Goal: Transaction & Acquisition: Purchase product/service

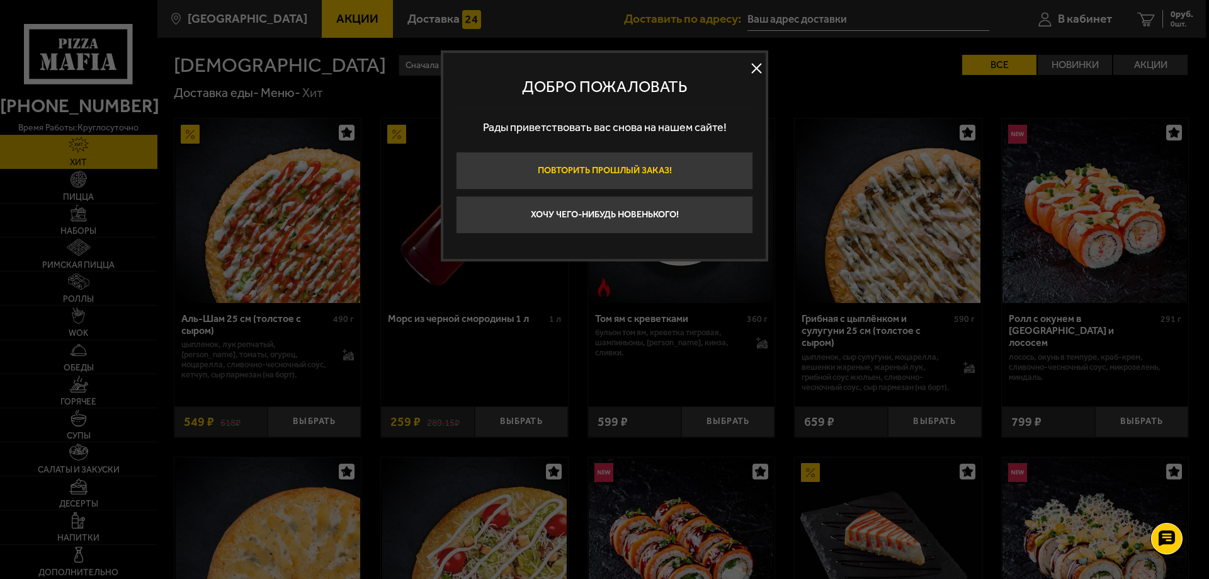
click at [671, 169] on button "Повторить прошлый заказ!" at bounding box center [604, 171] width 297 height 38
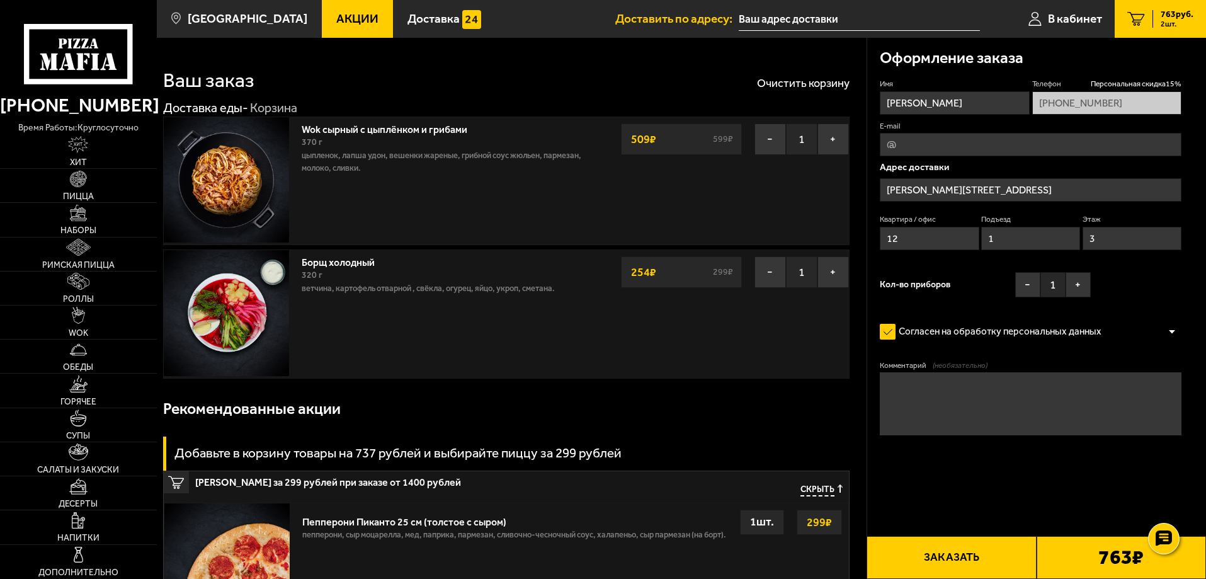
type input "[PERSON_NAME][STREET_ADDRESS]"
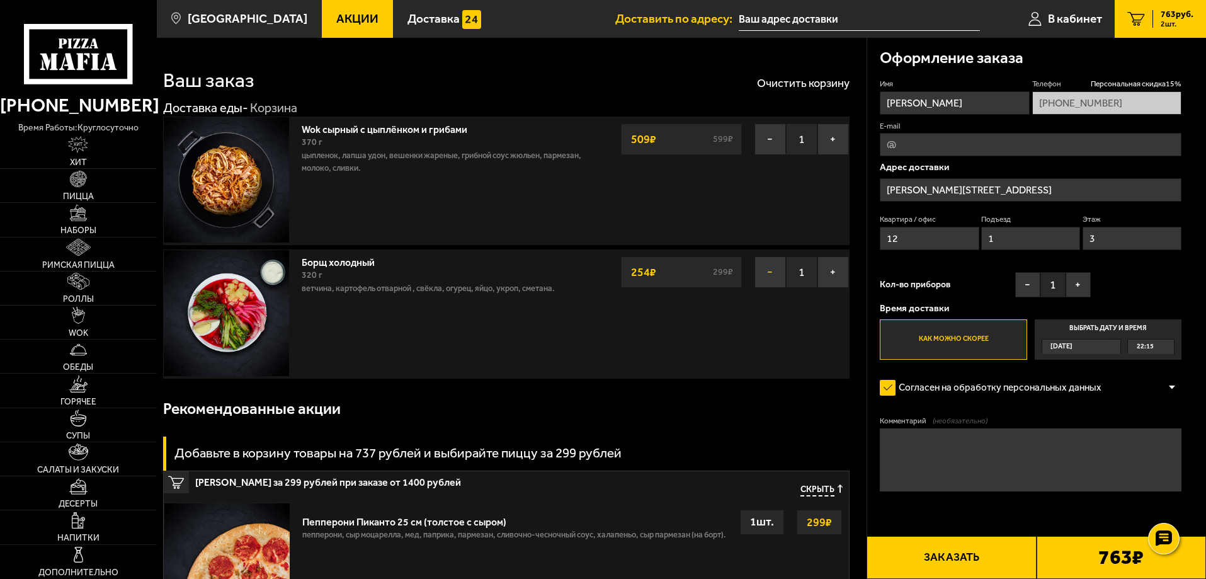
click at [772, 269] on button "−" at bounding box center [770, 271] width 31 height 31
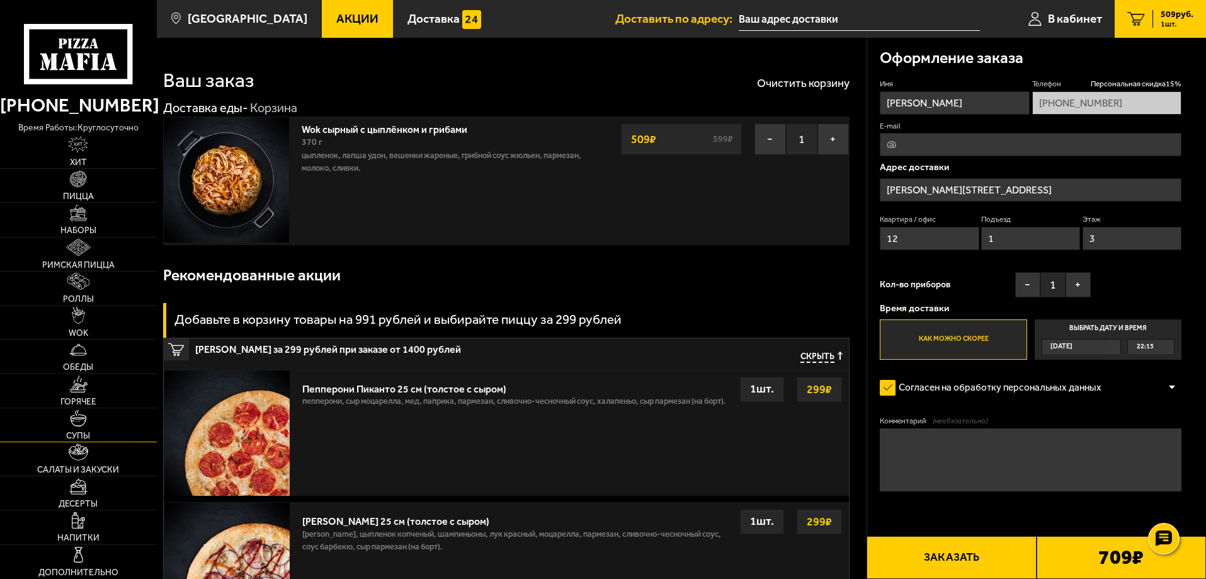
click at [85, 418] on img at bounding box center [78, 417] width 17 height 17
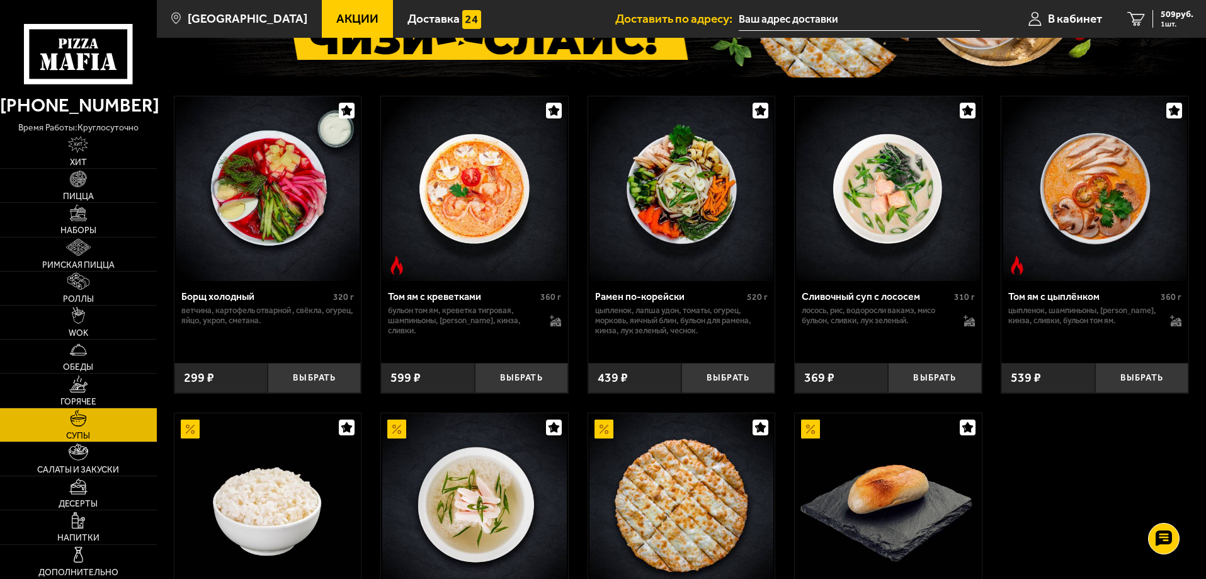
scroll to position [378, 0]
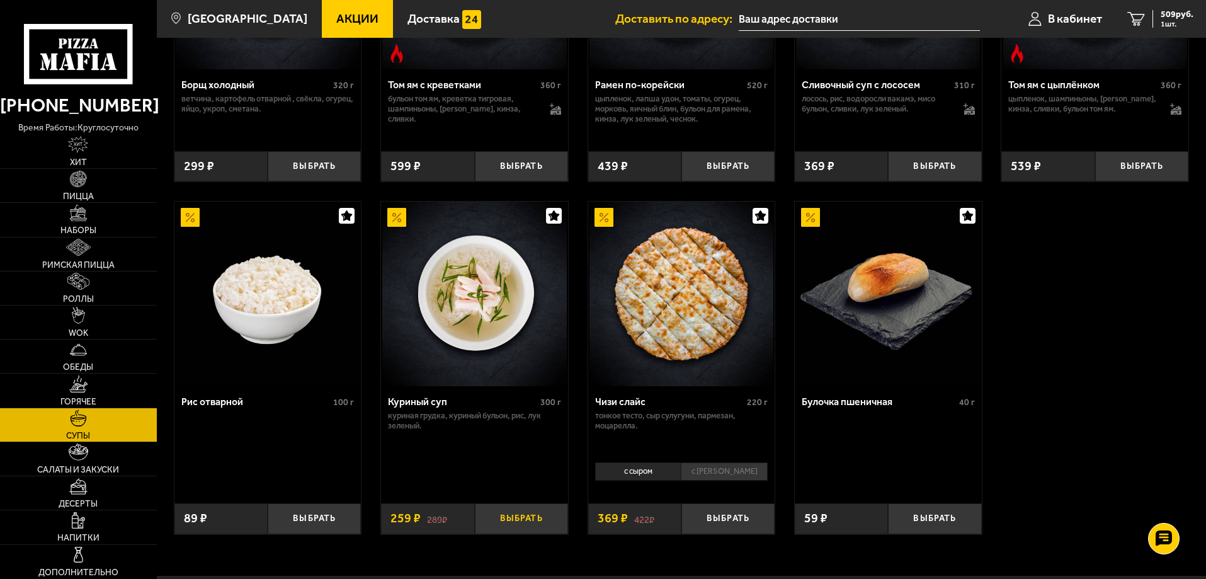
click at [535, 521] on button "Выбрать" at bounding box center [521, 518] width 93 height 31
click at [83, 391] on img at bounding box center [78, 383] width 19 height 17
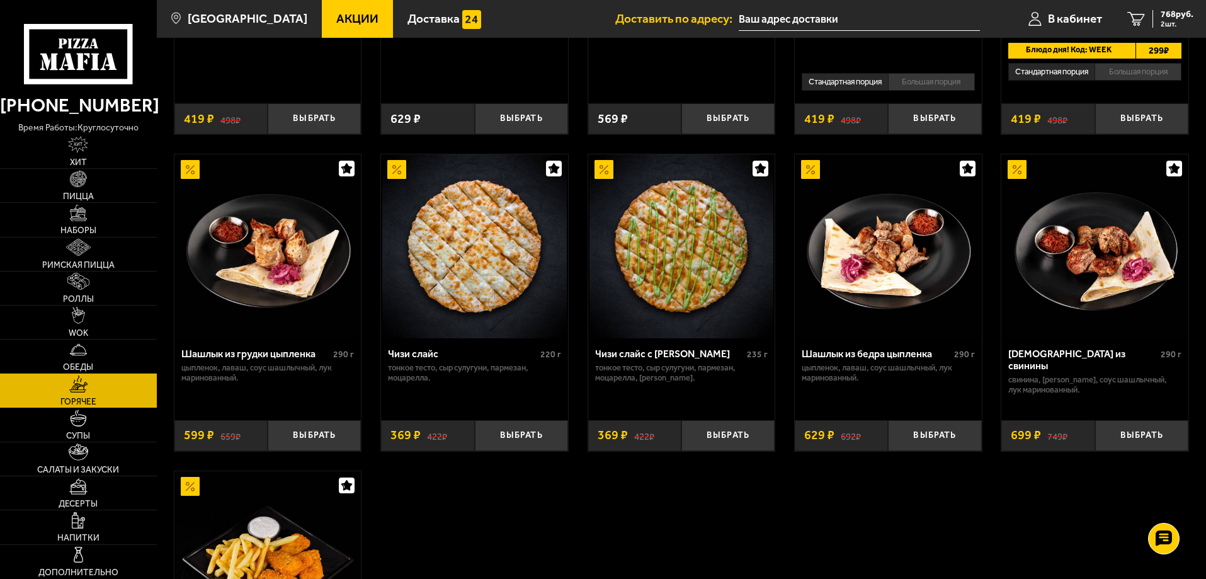
scroll to position [819, 0]
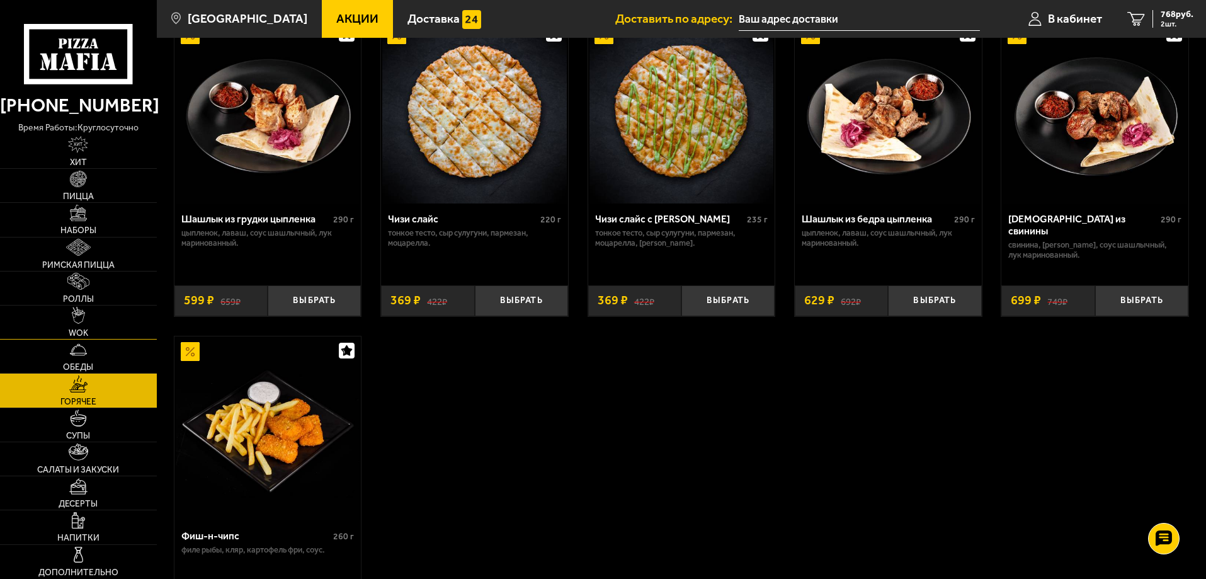
click at [72, 322] on link "WOK" at bounding box center [78, 321] width 157 height 33
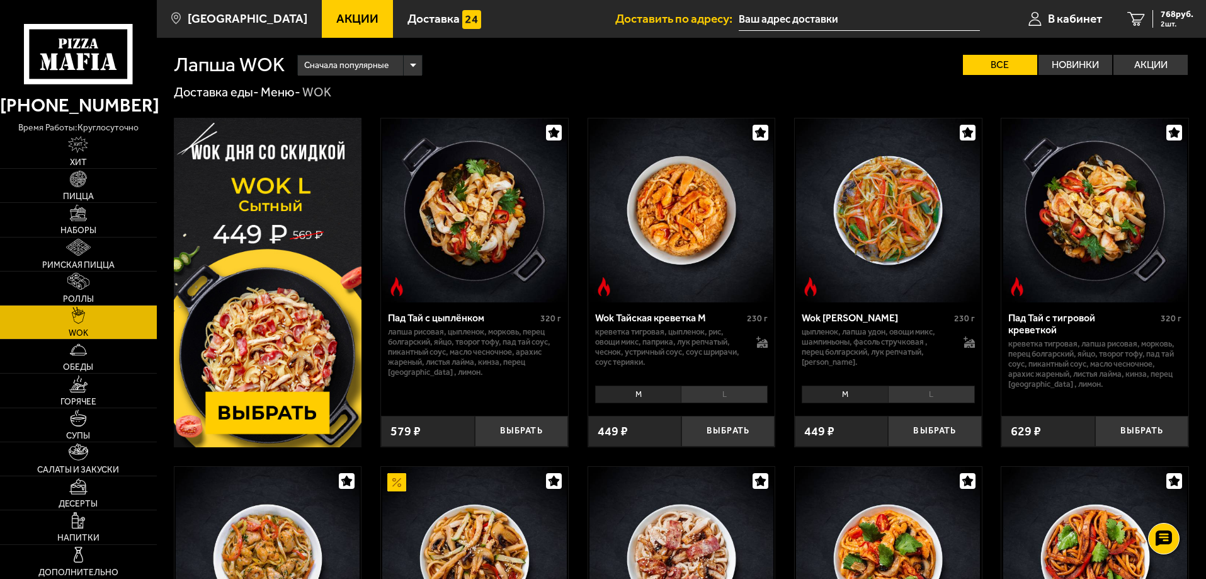
click at [278, 305] on img at bounding box center [268, 282] width 188 height 329
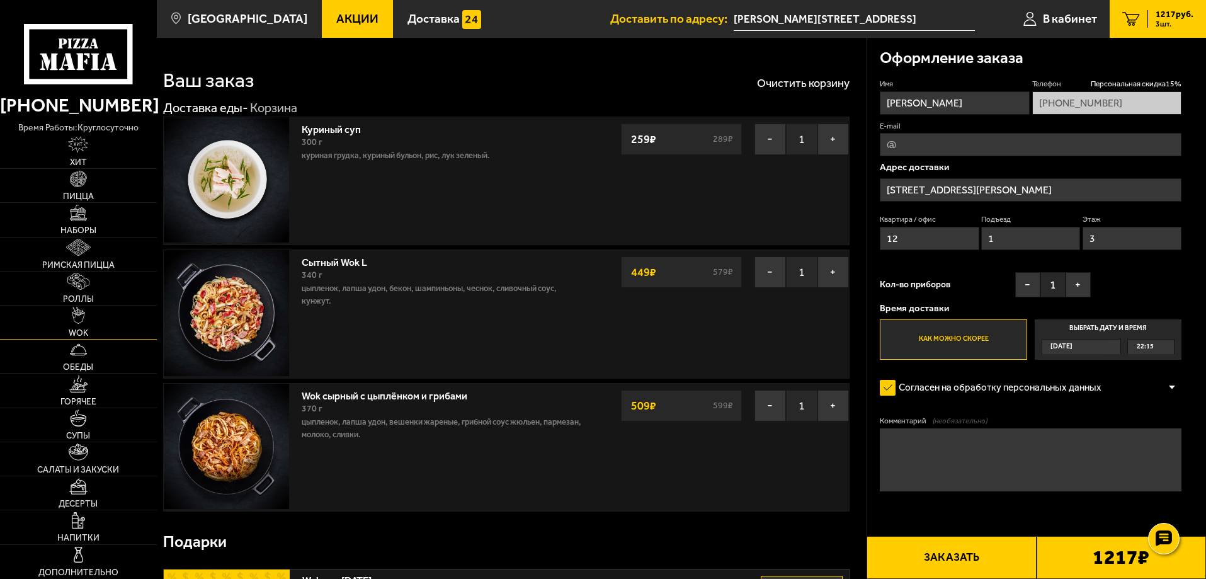
click at [82, 331] on span "WOK" at bounding box center [79, 333] width 20 height 9
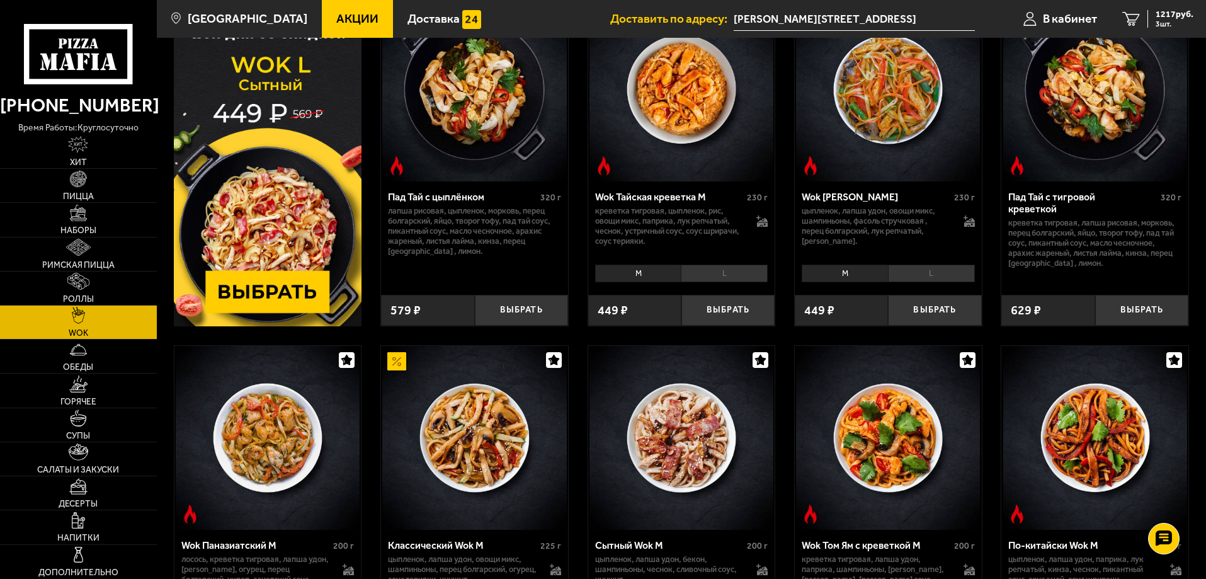
scroll to position [63, 0]
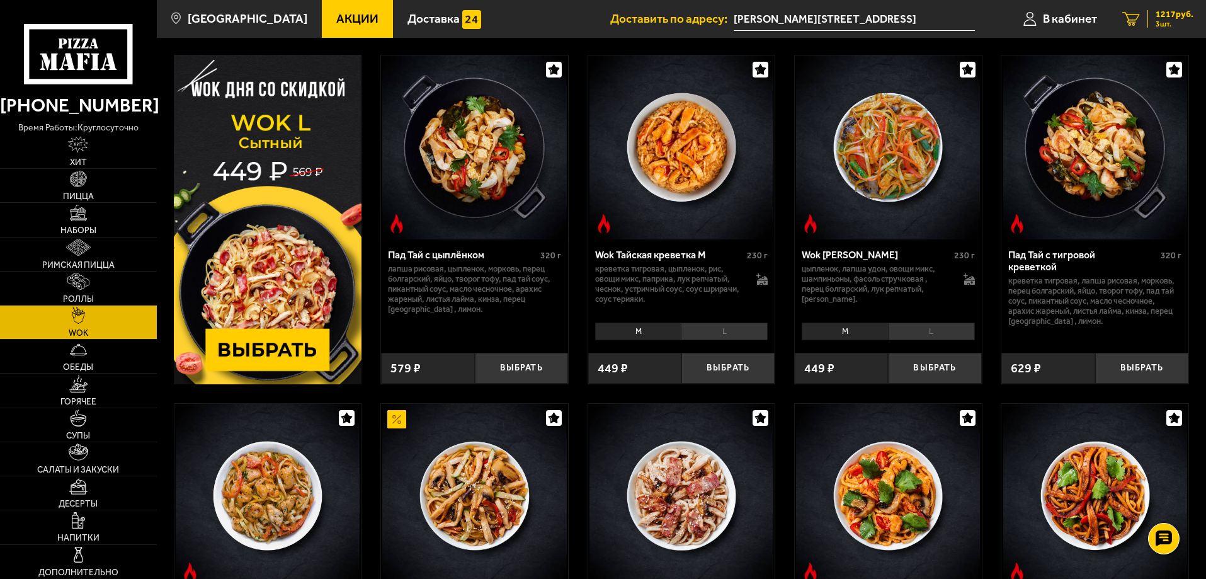
click at [1182, 15] on span "1217 руб." at bounding box center [1175, 14] width 38 height 9
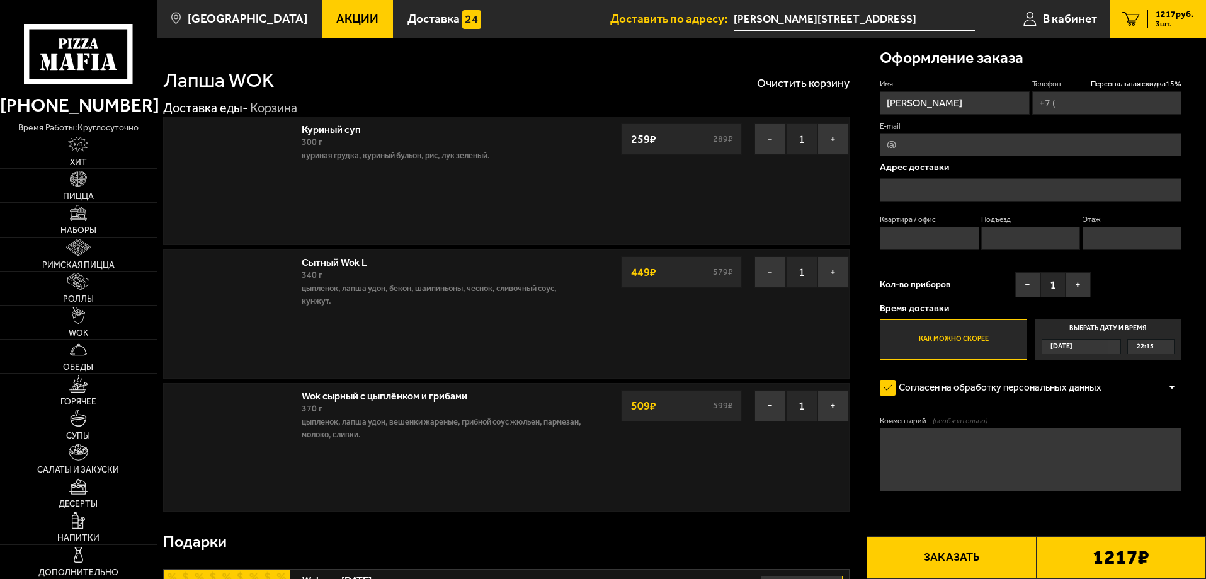
type input "[PHONE_NUMBER]"
type input "[PERSON_NAME][STREET_ADDRESS]"
type input "12"
type input "1"
type input "3"
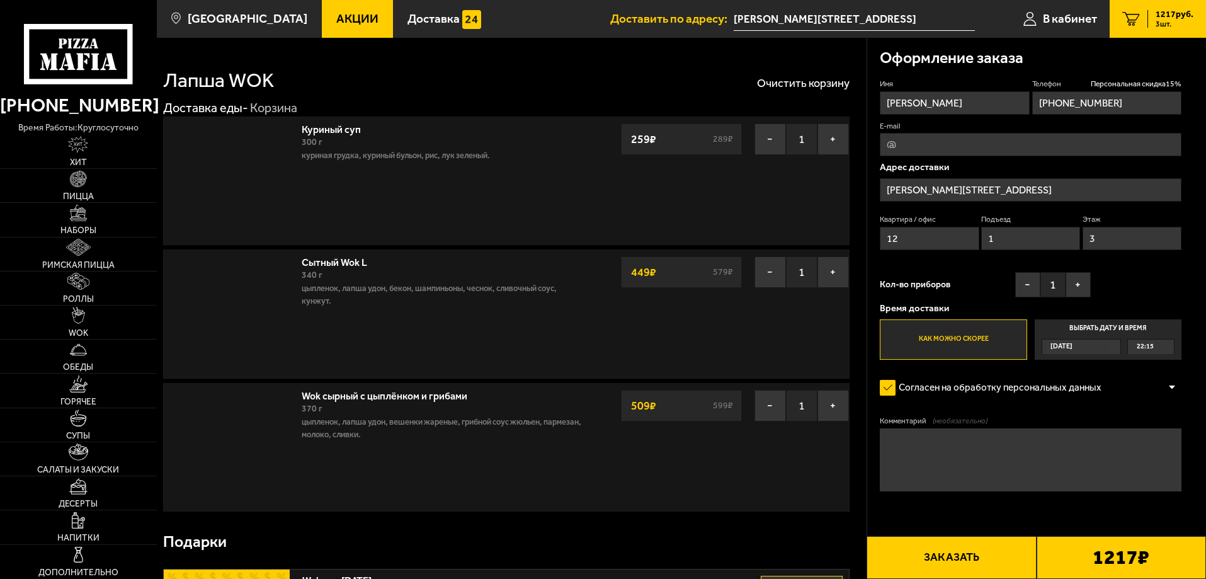
type input "[PERSON_NAME][STREET_ADDRESS]"
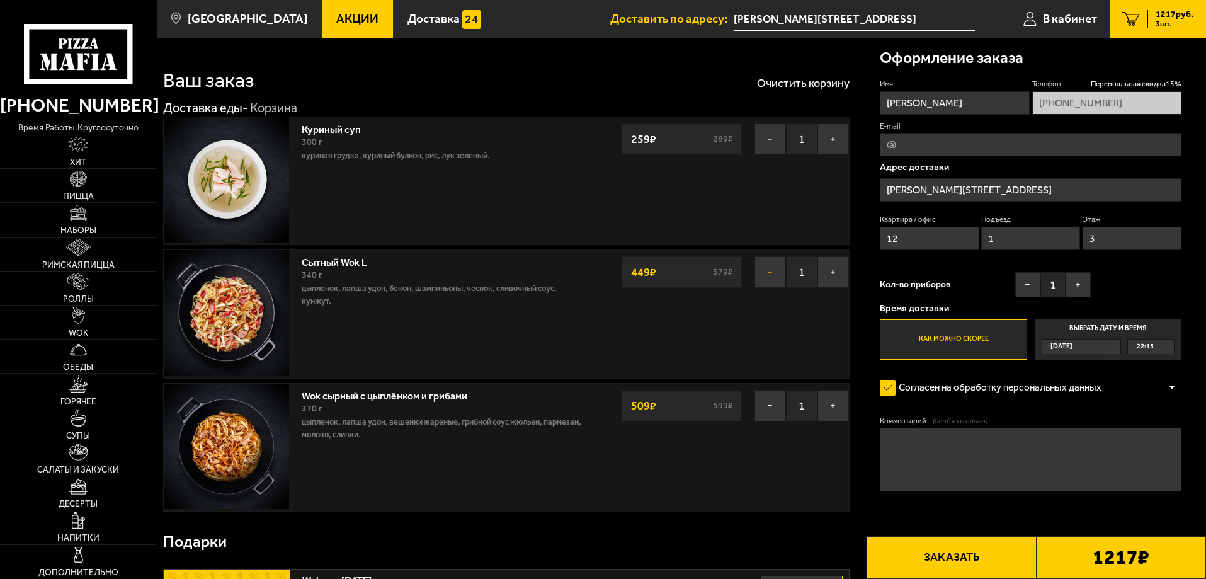
click at [767, 272] on button "−" at bounding box center [770, 271] width 31 height 31
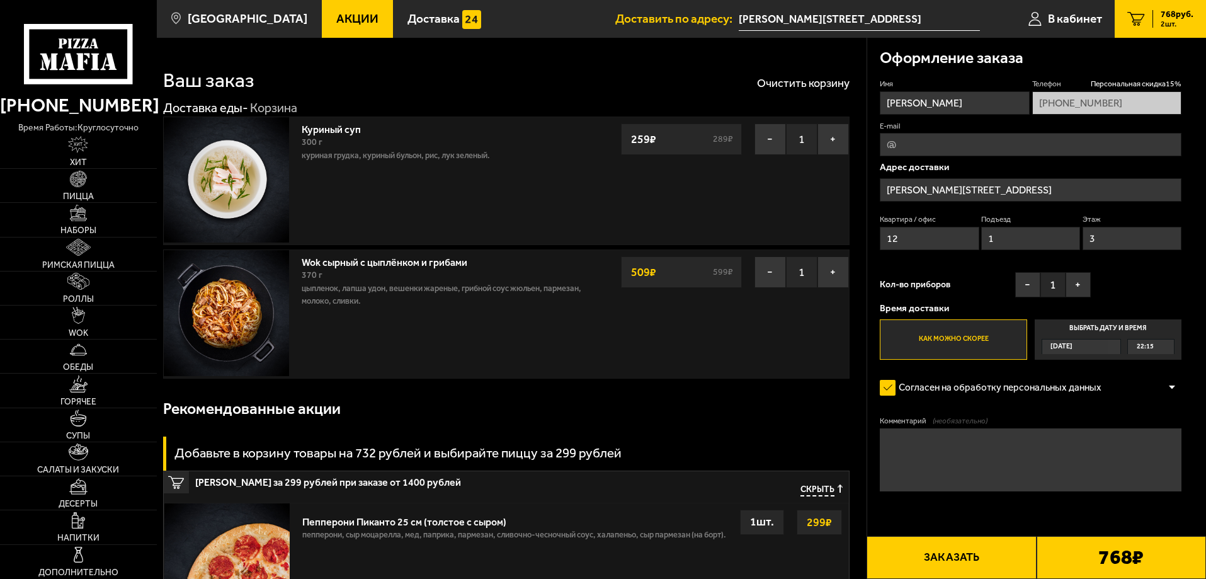
drag, startPoint x: 1034, startPoint y: 455, endPoint x: 1039, endPoint y: 451, distance: 6.7
click at [1036, 455] on textarea "Комментарий (необязательно)" at bounding box center [1031, 459] width 302 height 63
type textarea "l"
type textarea "домофон не работает, встречу у подьезда"
click at [953, 559] on button "Заказать" at bounding box center [951, 557] width 169 height 43
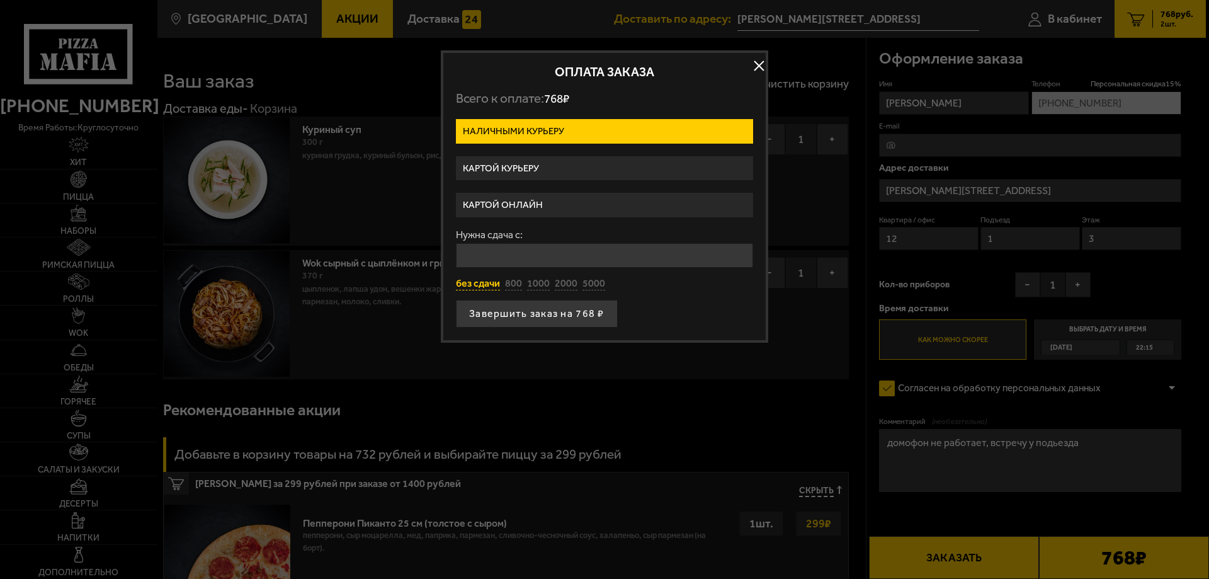
click at [486, 287] on button "без сдачи" at bounding box center [478, 284] width 44 height 14
type input "0"
click at [515, 311] on button "Завершить заказ на 768 ₽" at bounding box center [537, 314] width 162 height 28
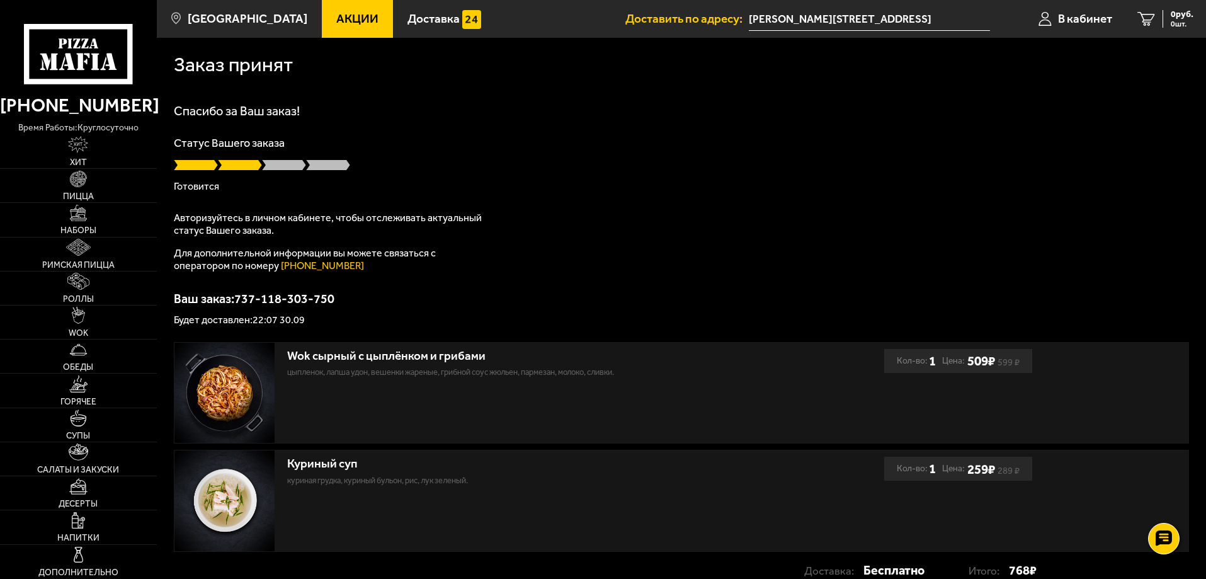
drag, startPoint x: 416, startPoint y: 157, endPoint x: 714, endPoint y: 104, distance: 302.0
click at [435, 145] on div "Статус Вашего заказа [PERSON_NAME]" at bounding box center [681, 164] width 1015 height 54
drag, startPoint x: 1003, startPoint y: 273, endPoint x: 1017, endPoint y: 273, distance: 13.2
click at [1010, 273] on div "Спасибо за Ваш заказ! Статус Вашего заказа Доставлен Авторизуйтесь в личном каб…" at bounding box center [681, 215] width 1015 height 220
click at [1164, 542] on icon at bounding box center [1164, 539] width 18 height 18
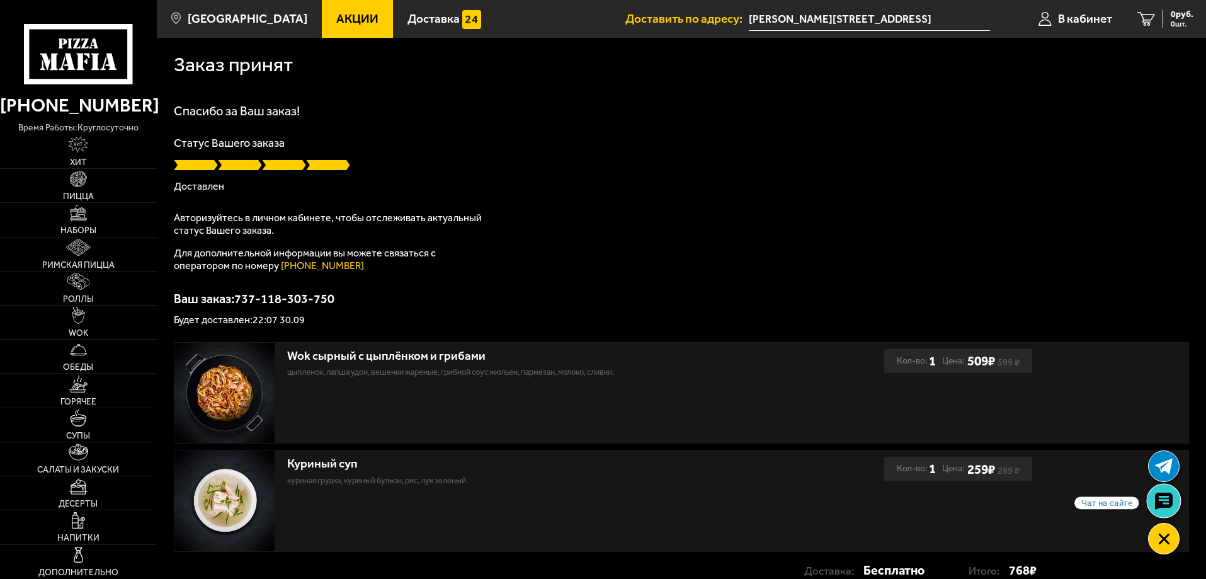
click at [1159, 507] on use at bounding box center [1164, 501] width 18 height 18
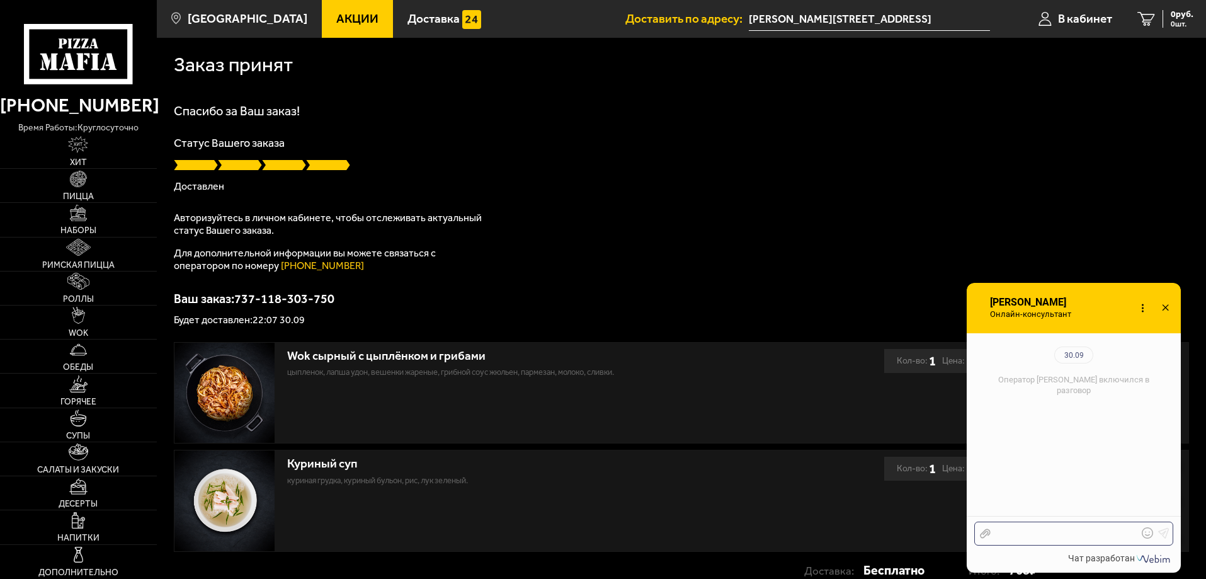
click at [1079, 533] on div at bounding box center [1064, 533] width 147 height 11
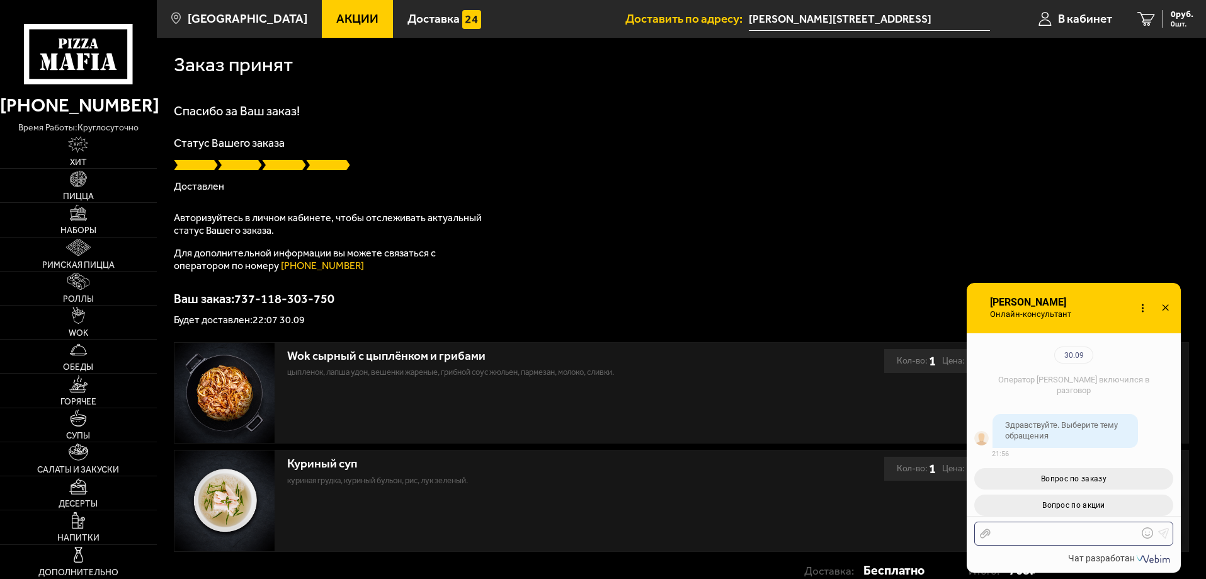
scroll to position [137, 0]
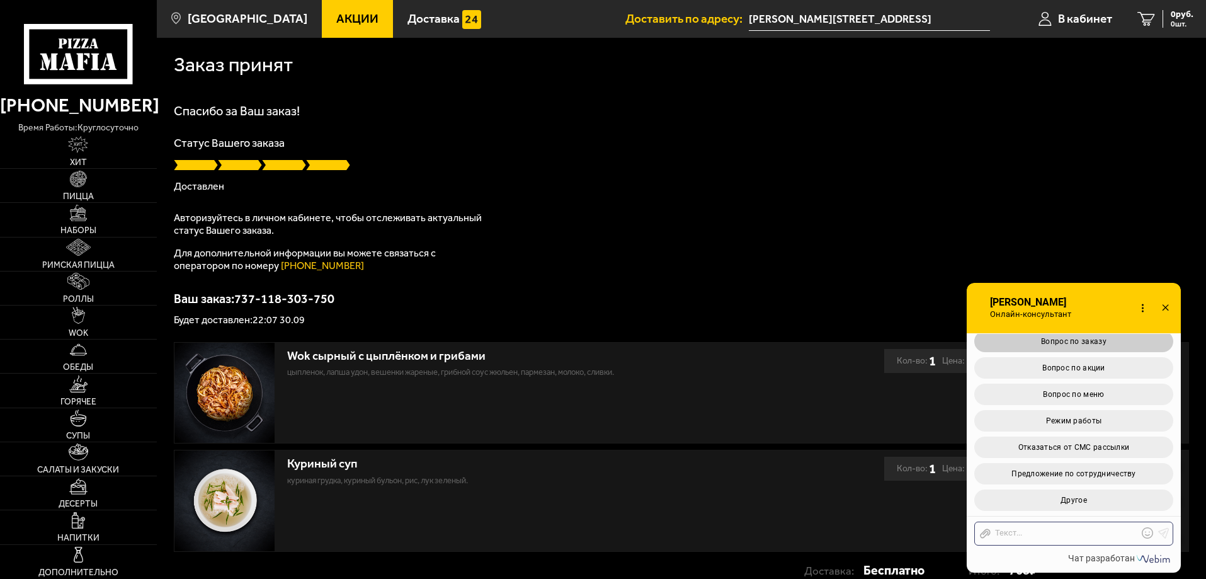
click at [1105, 339] on button "Вопрос по заказу" at bounding box center [1073, 341] width 199 height 21
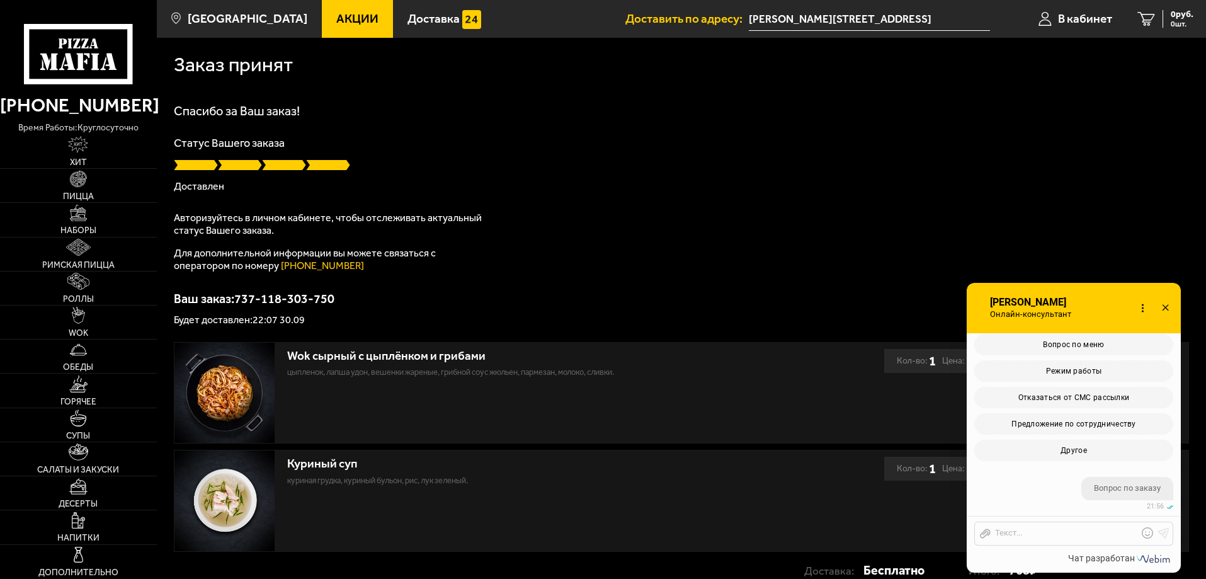
scroll to position [425, 0]
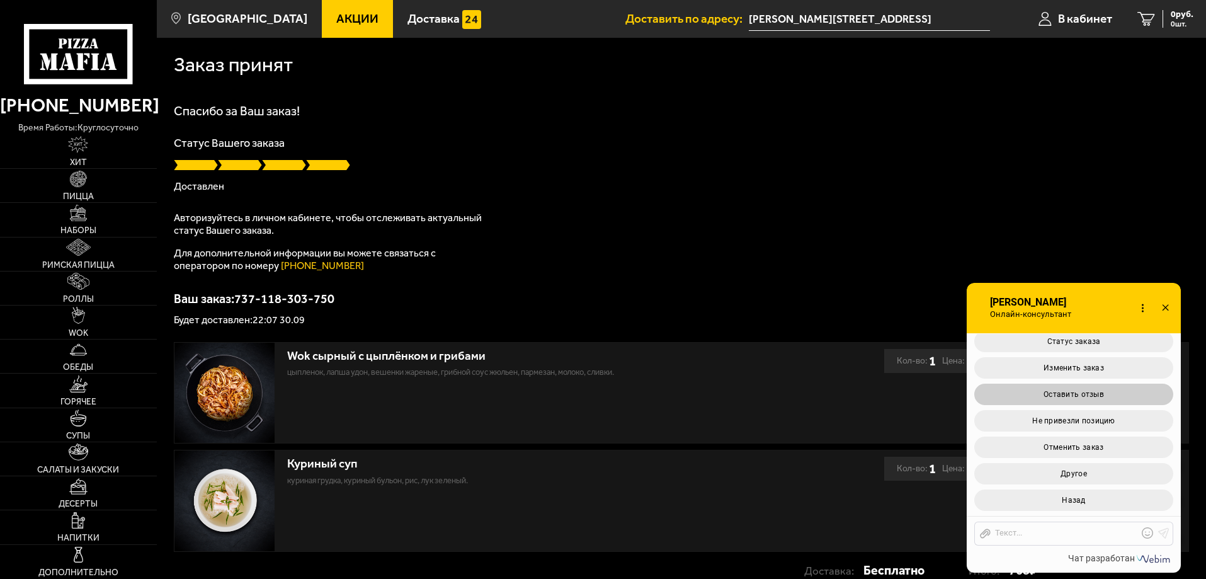
click at [1107, 395] on button "Оставить отзыв" at bounding box center [1073, 394] width 199 height 21
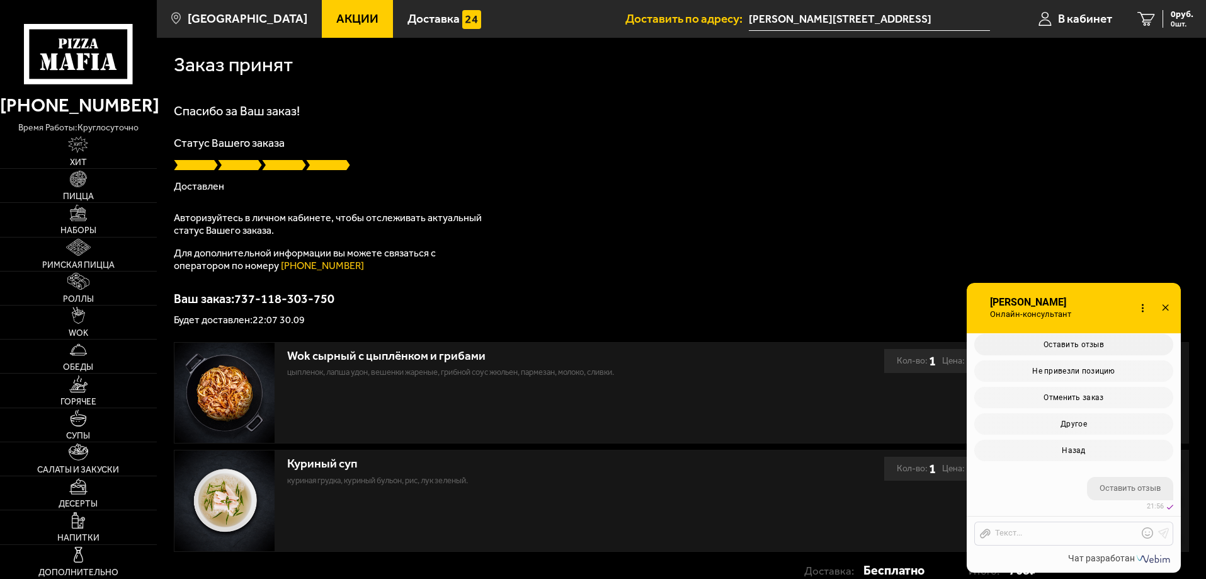
scroll to position [626, 0]
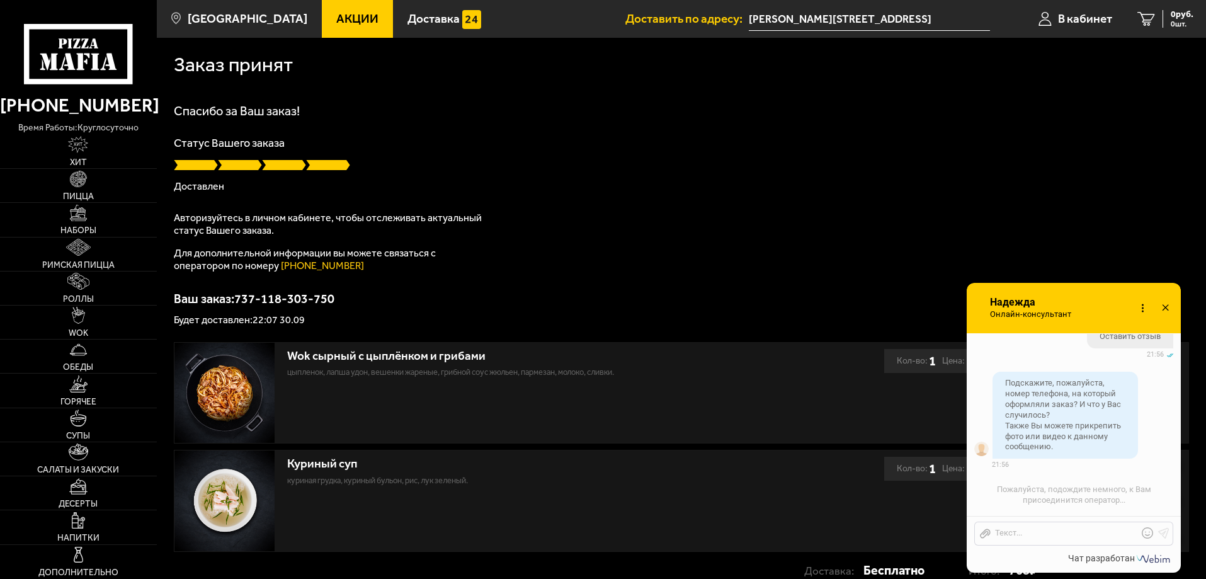
click at [1066, 527] on div "Отправить файл Текст..." at bounding box center [1073, 534] width 199 height 24
click at [1054, 533] on div at bounding box center [1064, 533] width 147 height 11
click at [1163, 529] on icon at bounding box center [1163, 532] width 11 height 11
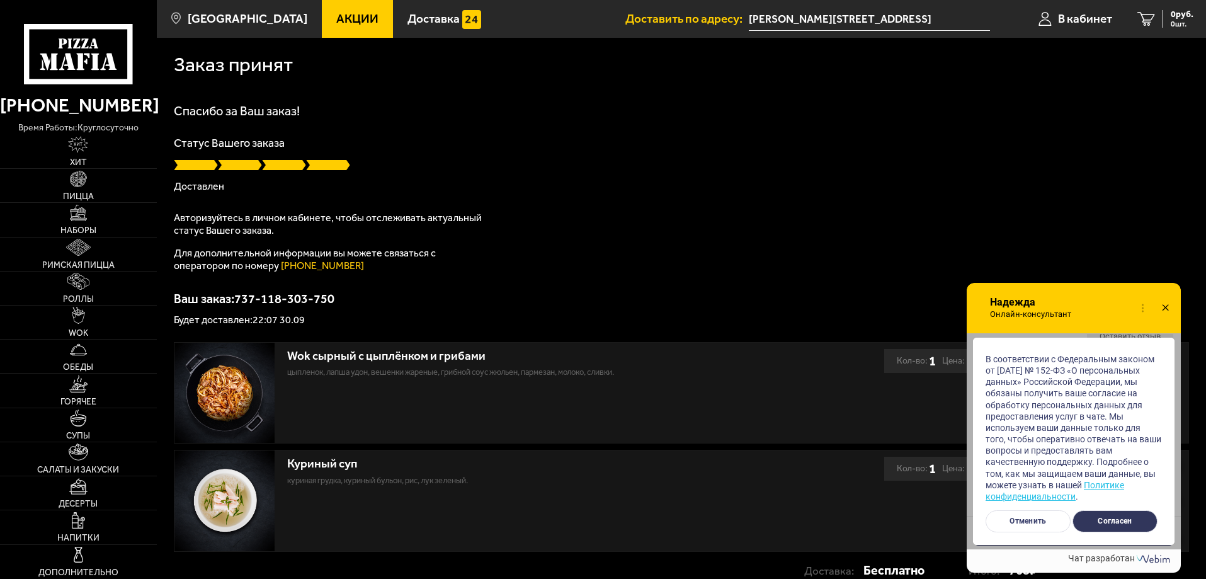
click at [1111, 518] on button "Согласен" at bounding box center [1115, 521] width 85 height 22
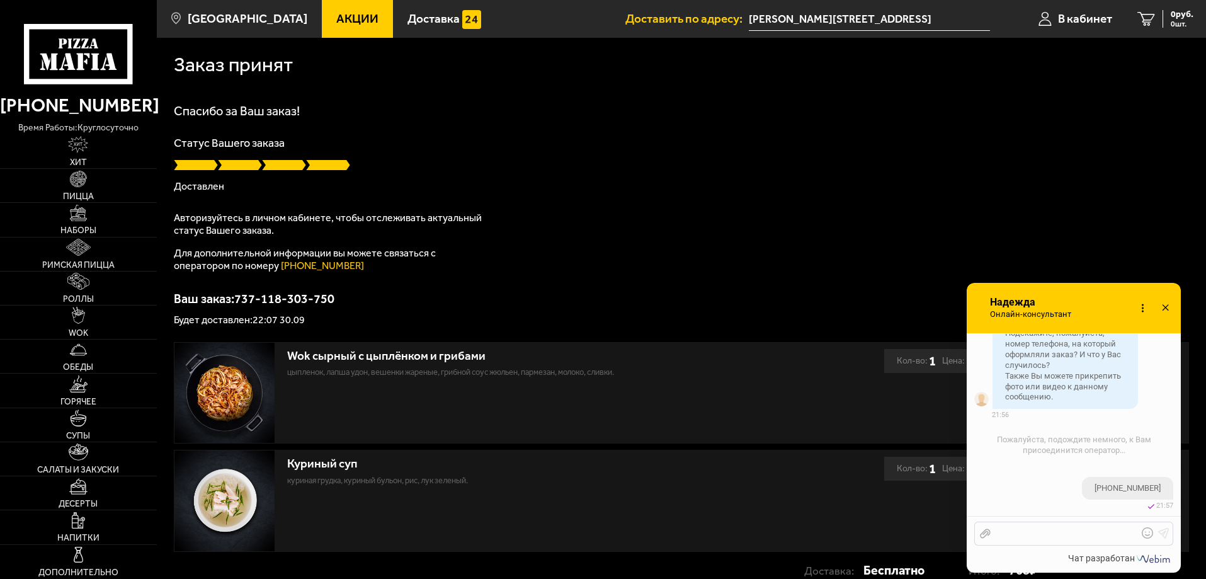
click at [1073, 537] on div at bounding box center [1064, 533] width 147 height 11
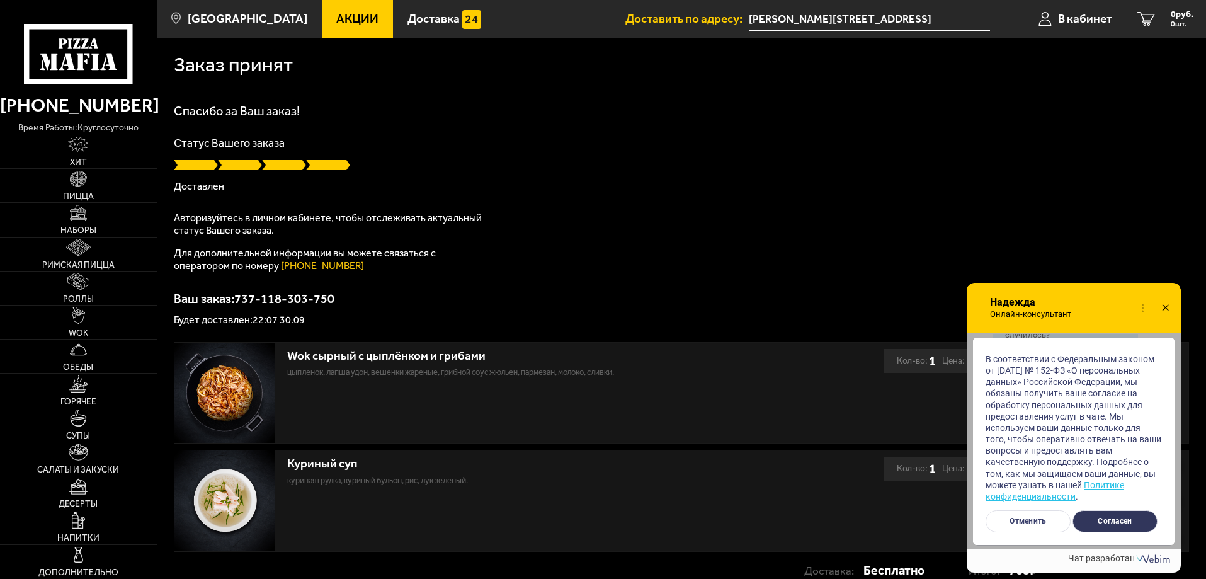
click at [1129, 511] on button "Согласен" at bounding box center [1115, 521] width 85 height 22
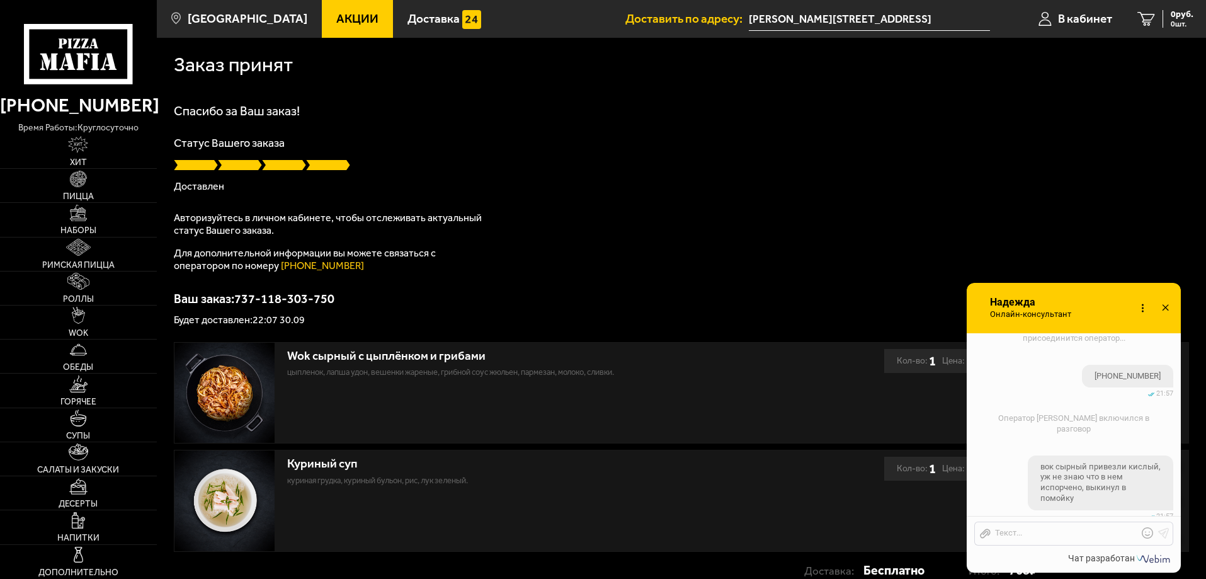
scroll to position [995, 0]
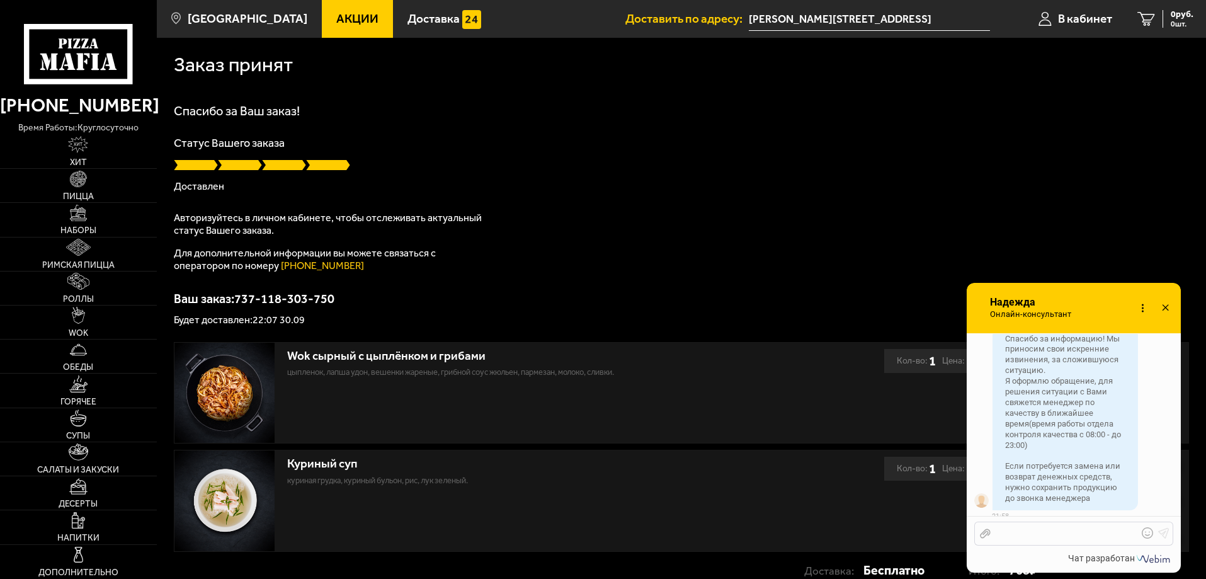
click at [1040, 531] on div at bounding box center [1064, 533] width 147 height 11
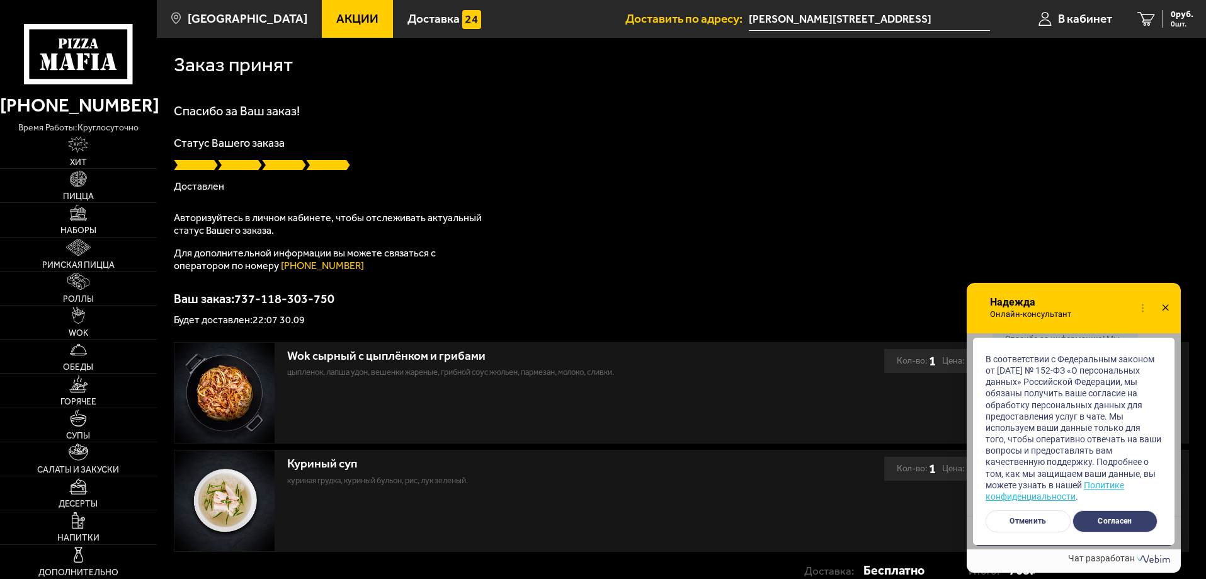
click at [1105, 508] on div "В соответствии с Федеральным законом от [DATE] № 152-ФЗ «О персональных данных»…" at bounding box center [1074, 424] width 202 height 172
click at [1110, 518] on button "Согласен" at bounding box center [1115, 521] width 85 height 22
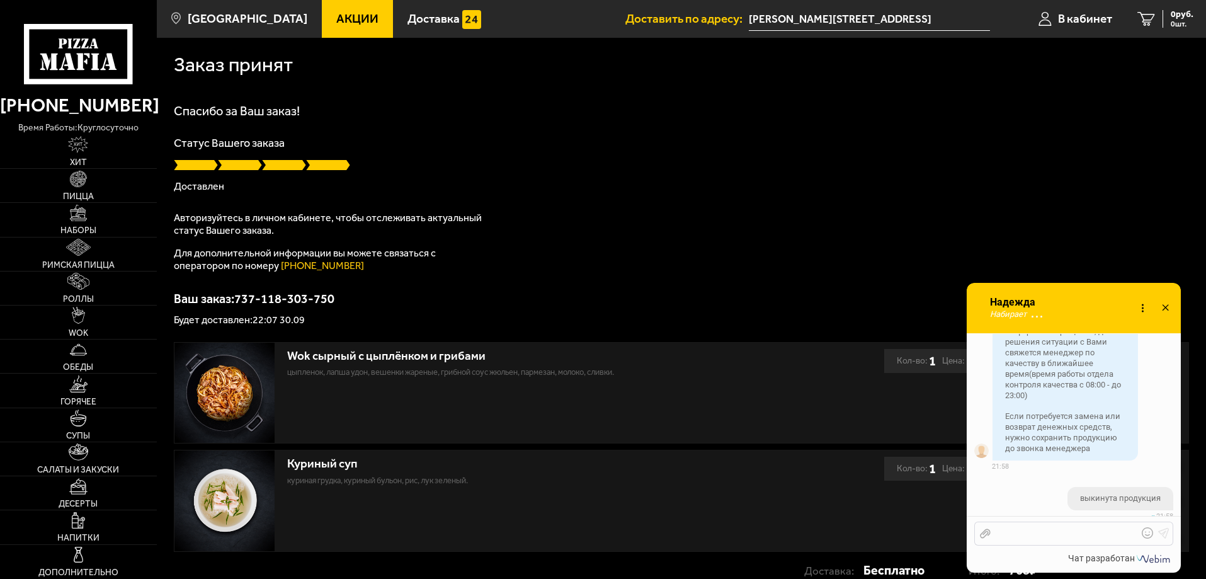
click at [1109, 530] on div "Отправить файл Текст..." at bounding box center [1073, 534] width 199 height 24
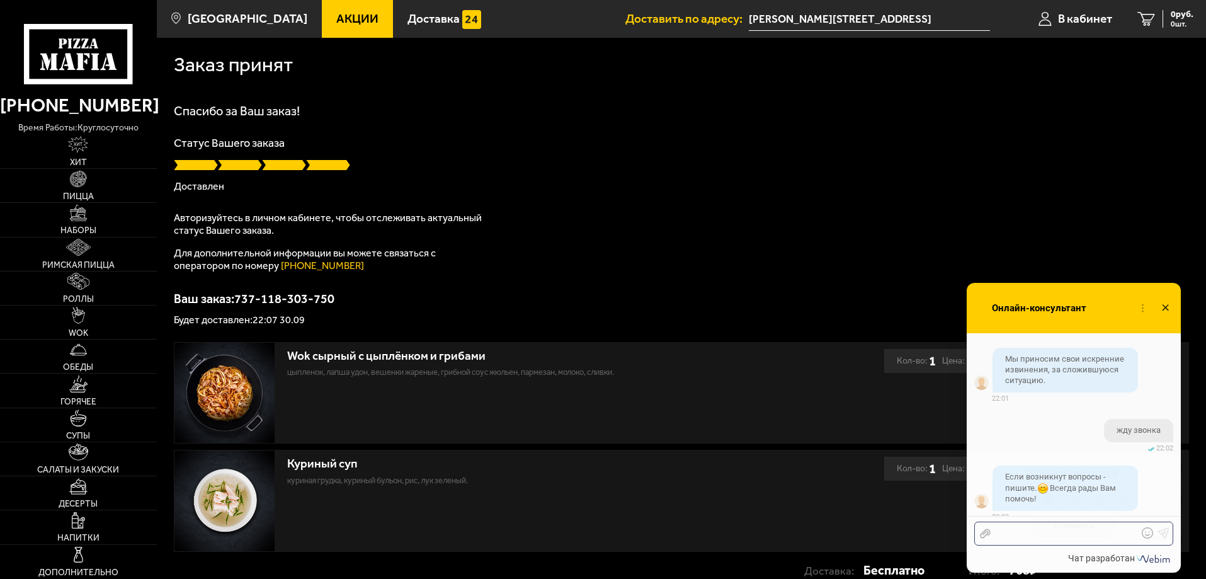
scroll to position [1400, 0]
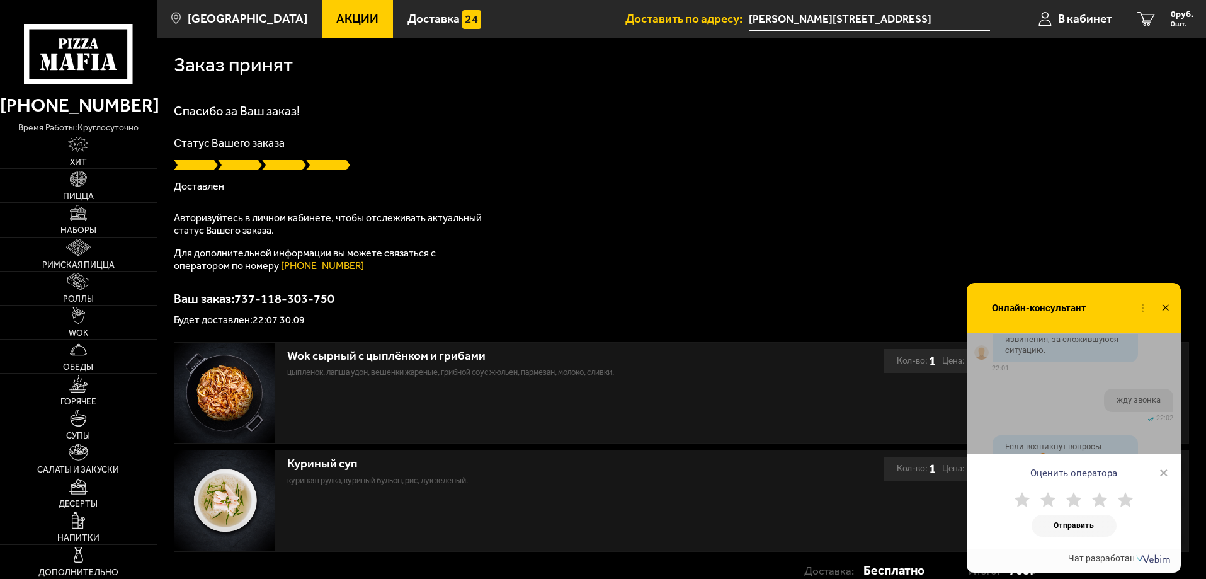
click at [1164, 472] on span "×" at bounding box center [1164, 472] width 9 height 19
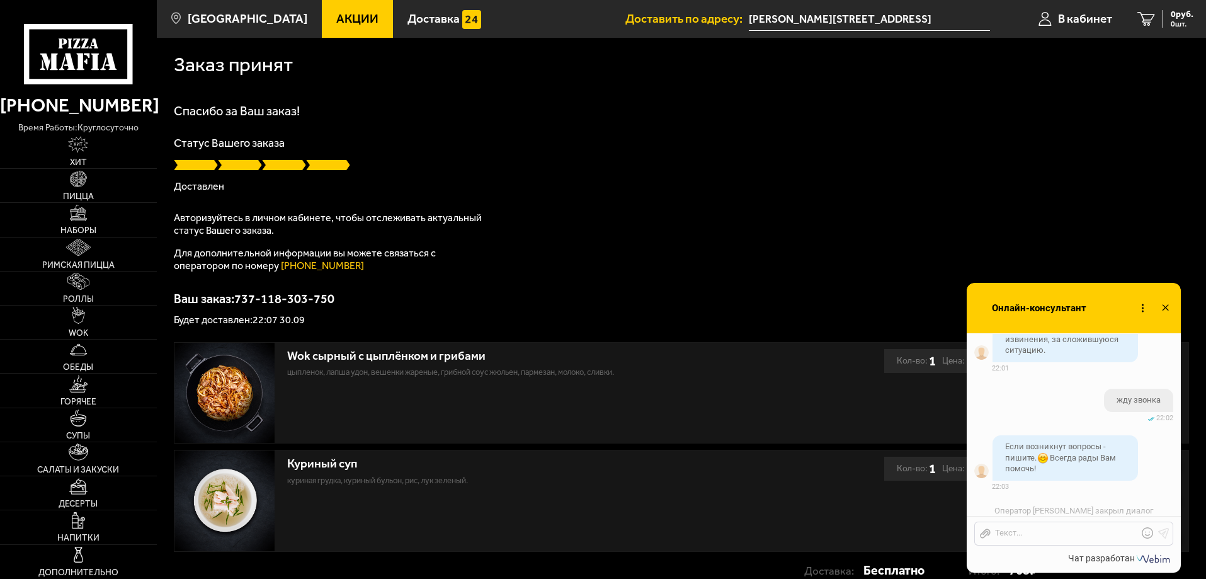
click at [1167, 306] on use at bounding box center [1165, 307] width 6 height 6
